Goal: Browse casually

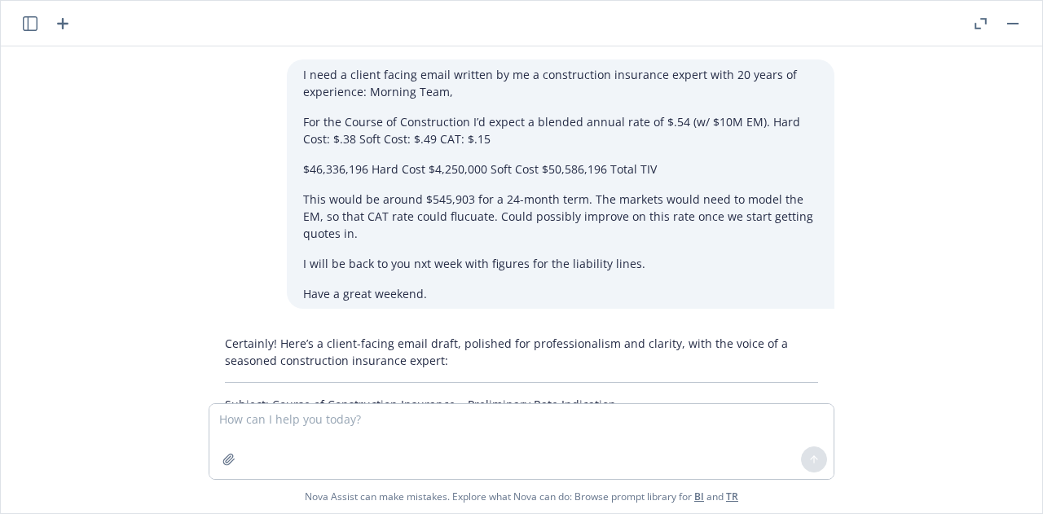
scroll to position [4823, 46]
